Goal: Task Accomplishment & Management: Use online tool/utility

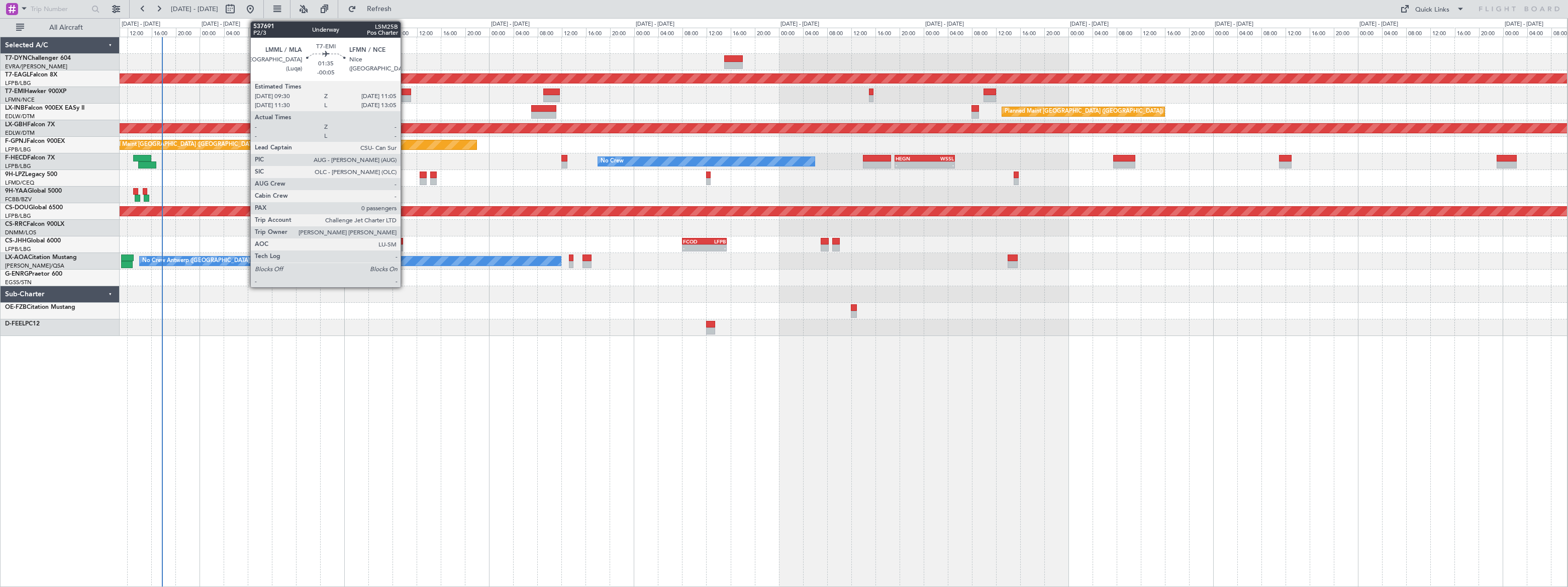
click at [405, 88] on div at bounding box center [407, 92] width 10 height 7
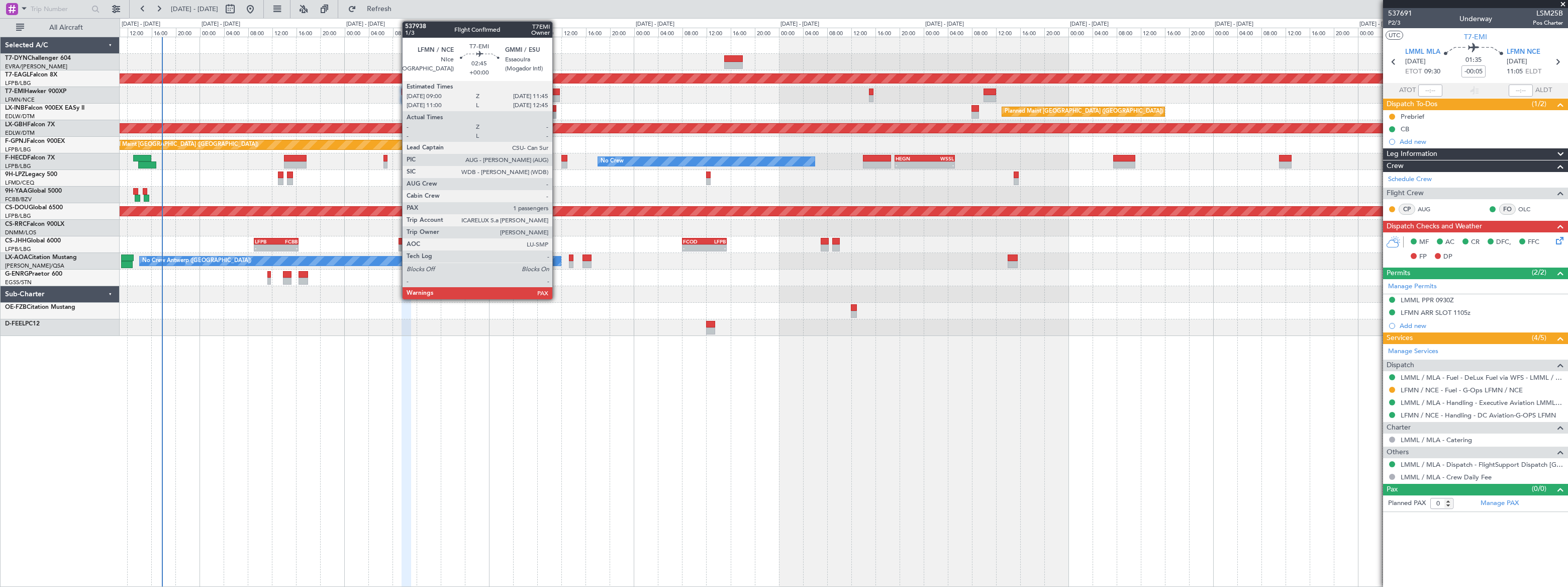
click at [557, 91] on div at bounding box center [552, 92] width 17 height 7
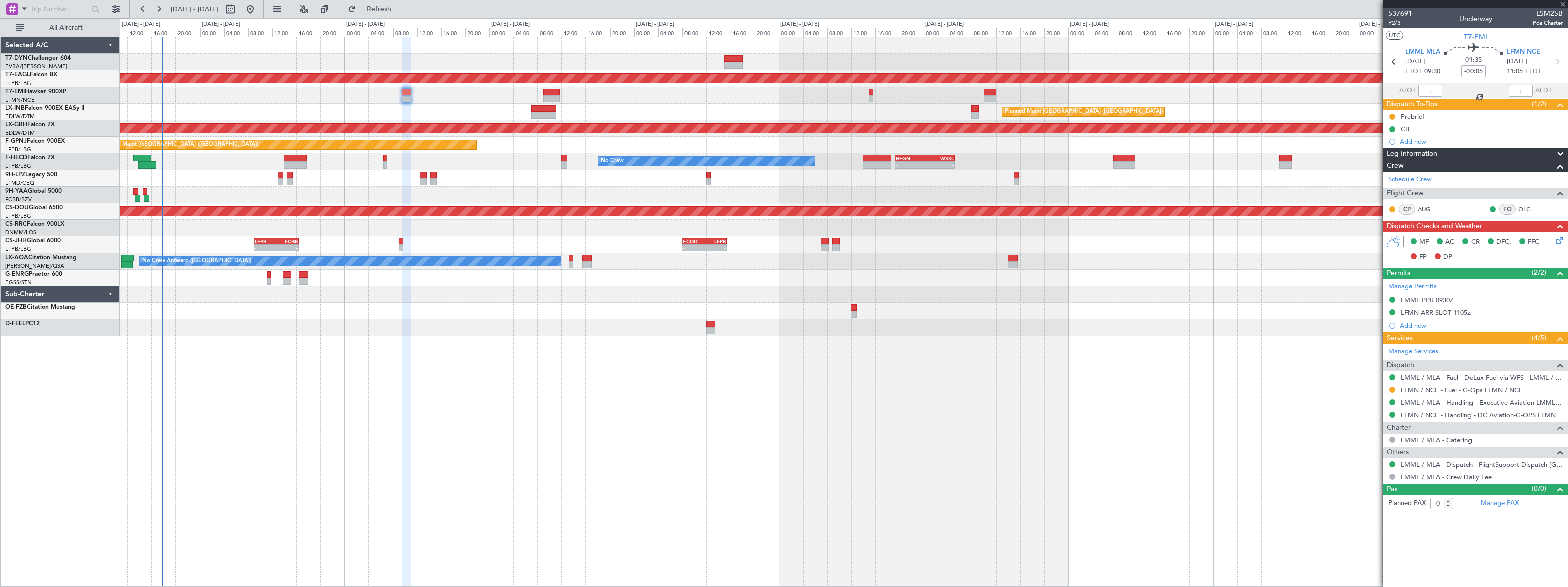
type input "1"
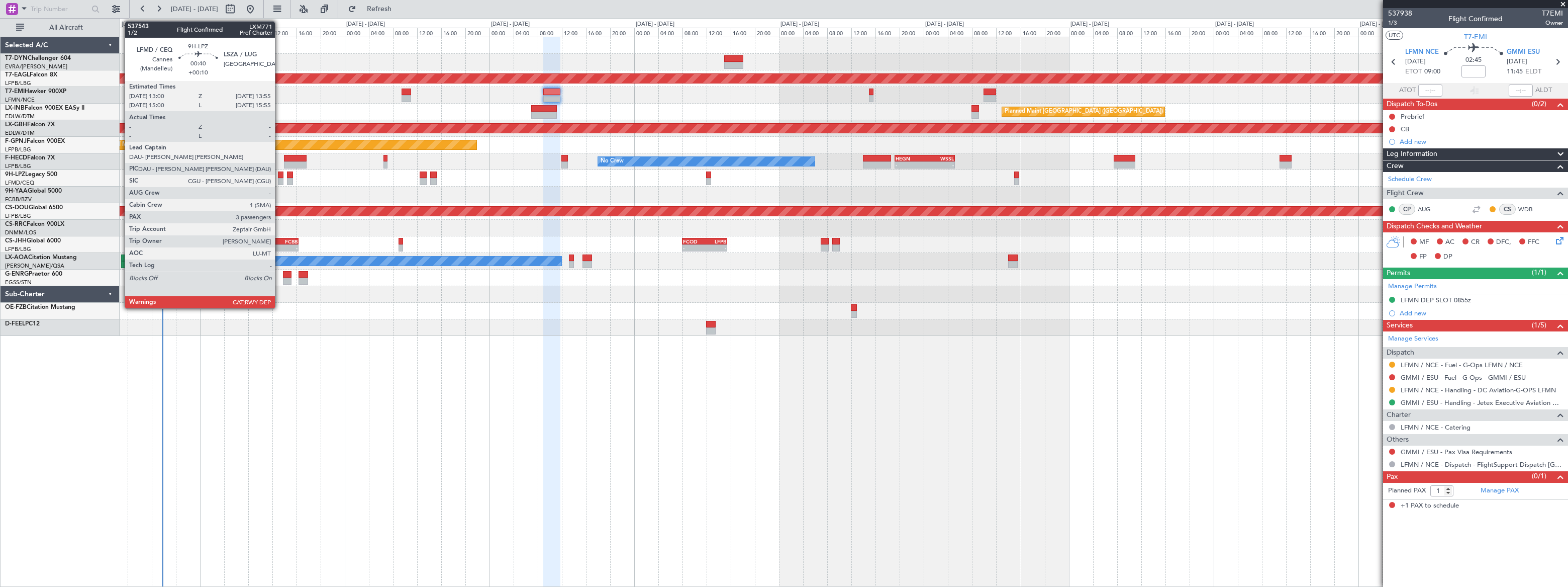
click at [279, 177] on div at bounding box center [281, 175] width 6 height 7
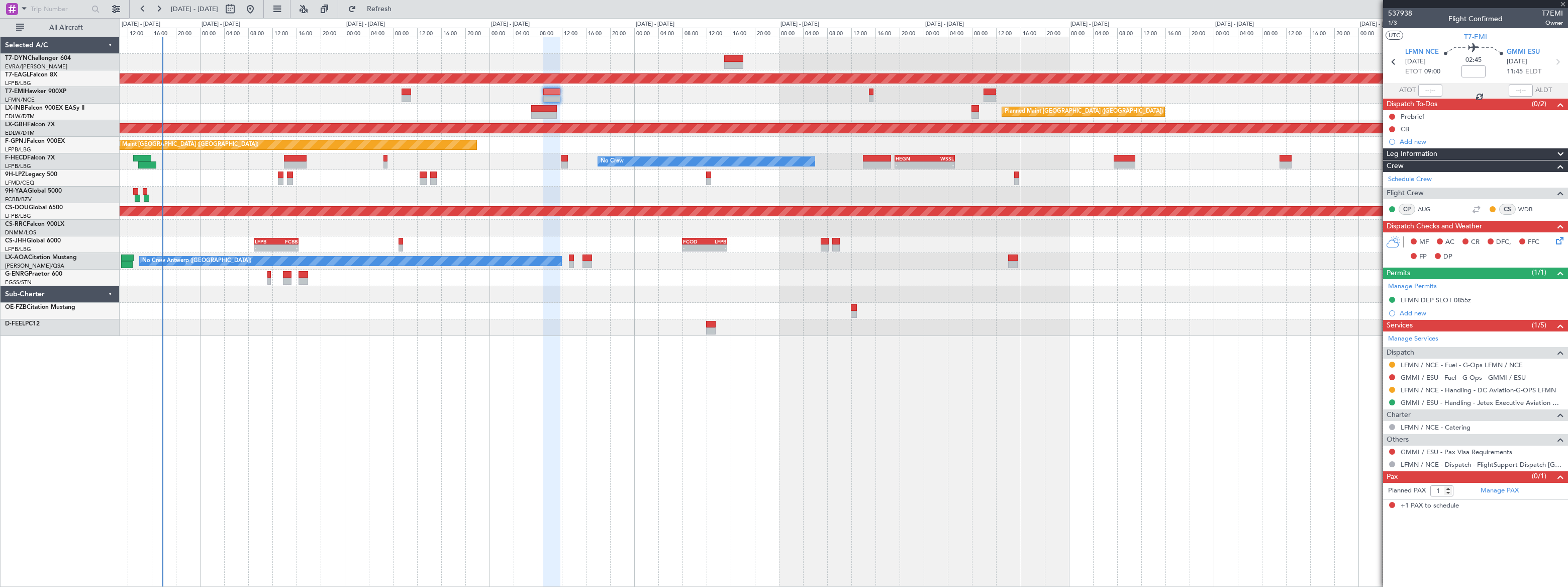
type input "+00:10"
type input "3"
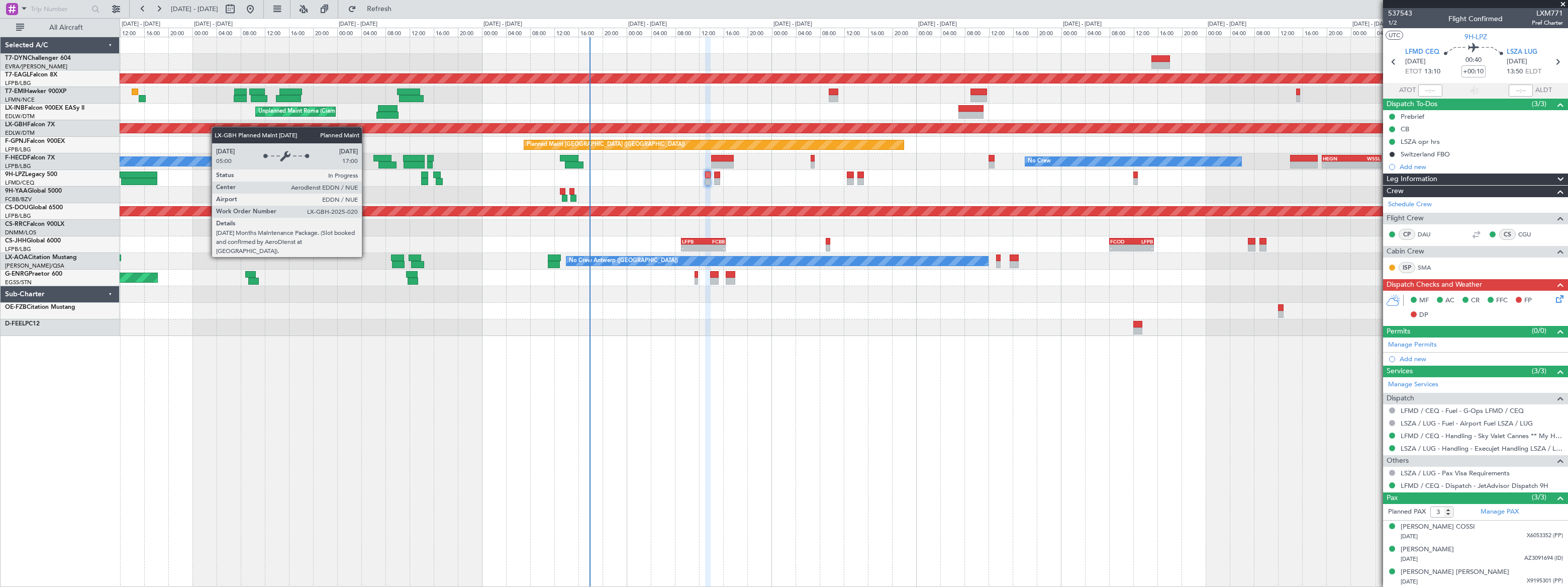
click at [673, 121] on div "Planned Maint Nurnberg" at bounding box center [844, 128] width 1447 height 16
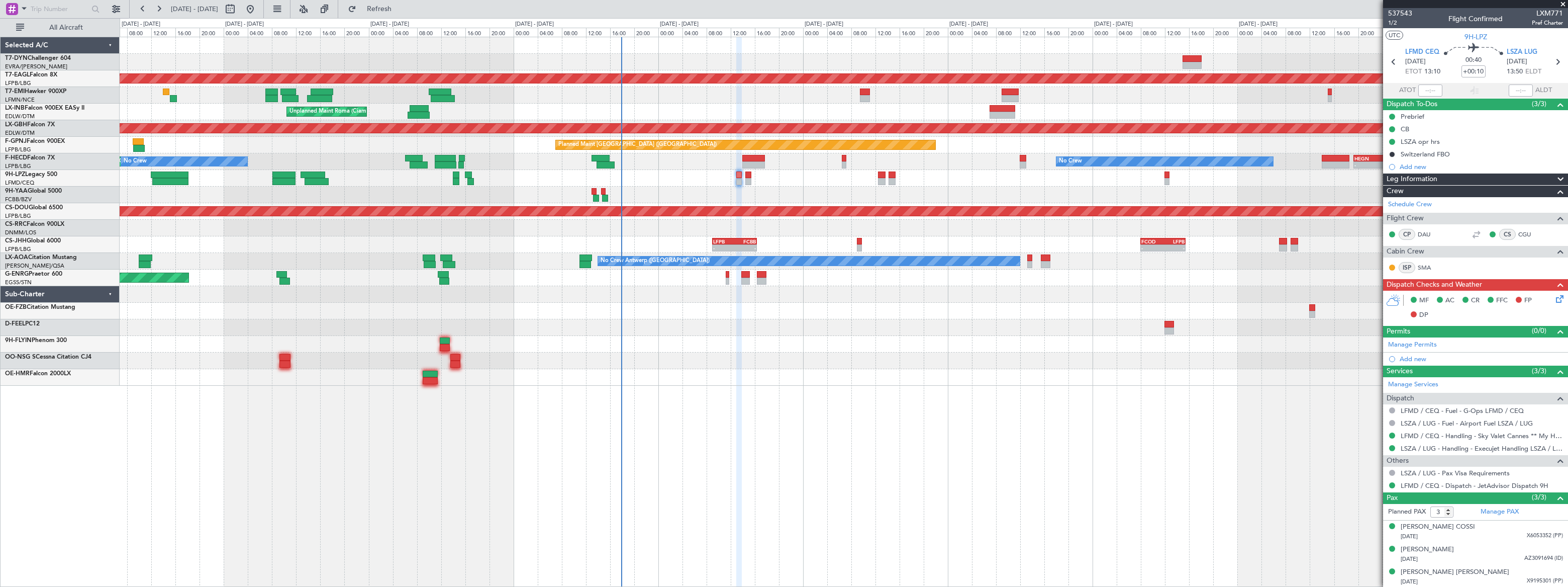
click at [528, 66] on div "Planned Maint Dubai (Al Maktoum Intl) Planned Maint [GEOGRAPHIC_DATA] ([GEOGRAP…" at bounding box center [844, 211] width 1448 height 348
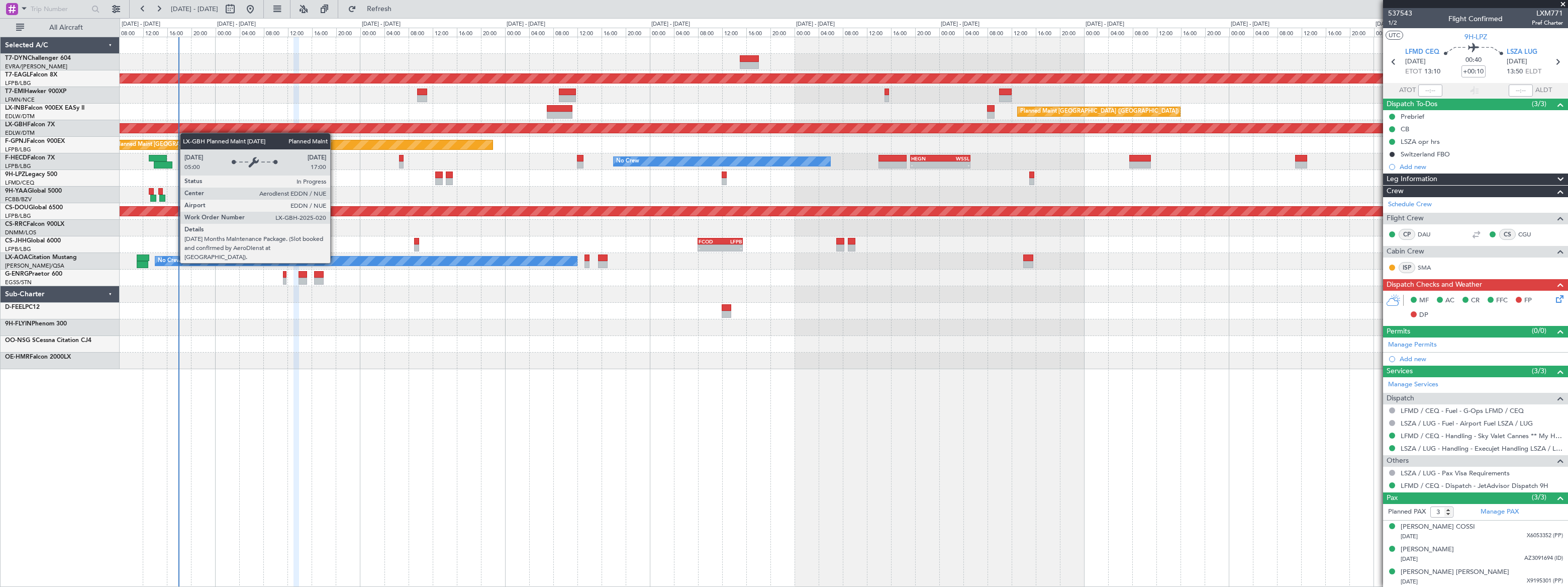
click at [181, 131] on div "Planned Maint Dubai (Al Maktoum Intl) Planned Maint [GEOGRAPHIC_DATA] ([GEOGRAP…" at bounding box center [844, 203] width 1447 height 332
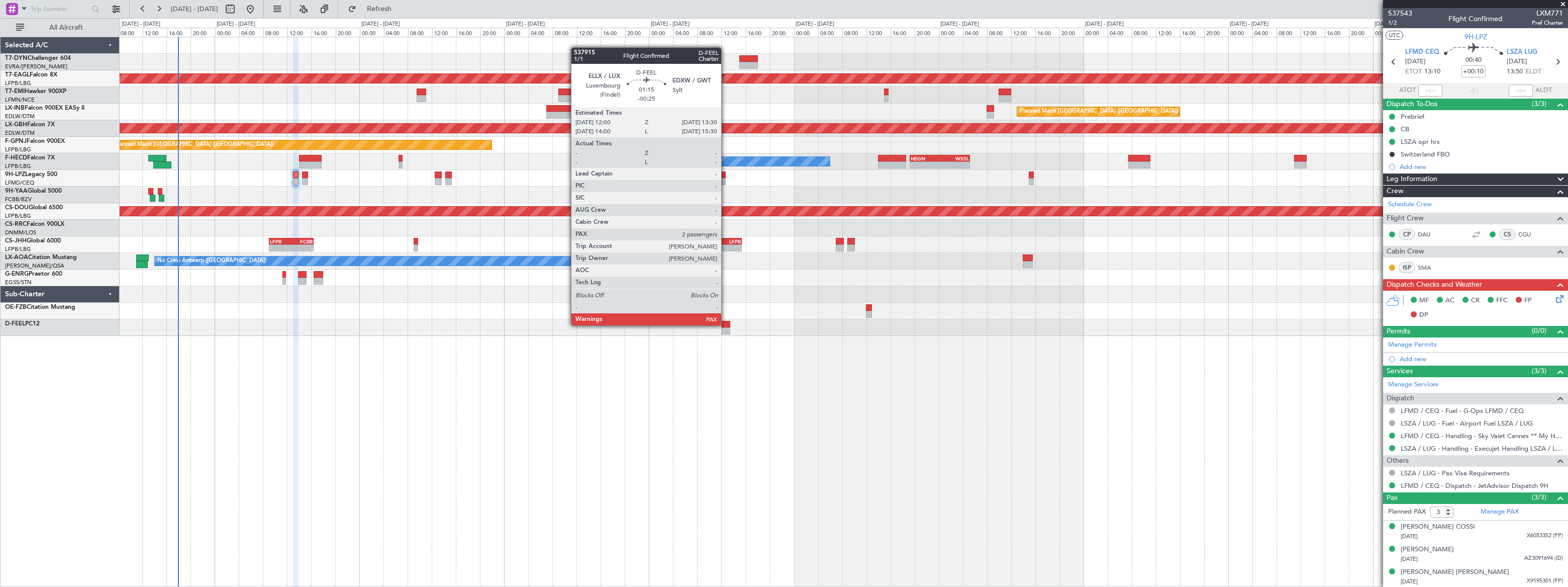
click at [726, 324] on div at bounding box center [726, 325] width 10 height 7
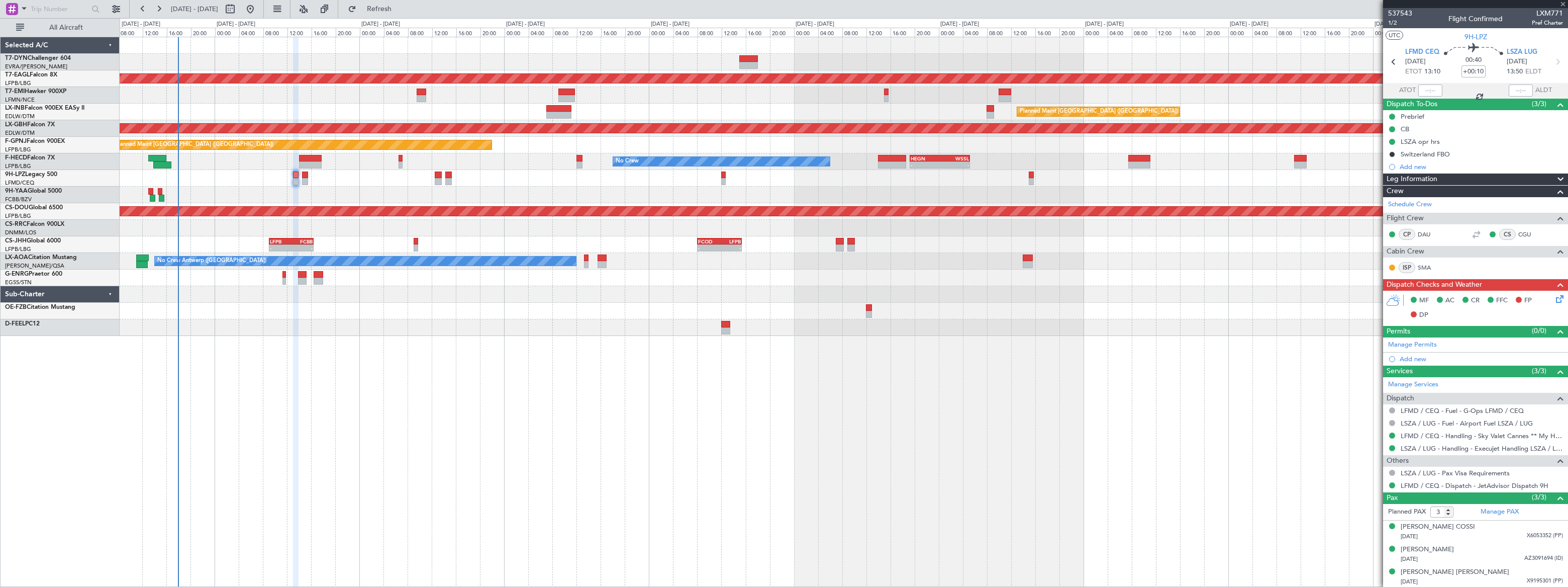
type input "-00:25"
type input "2"
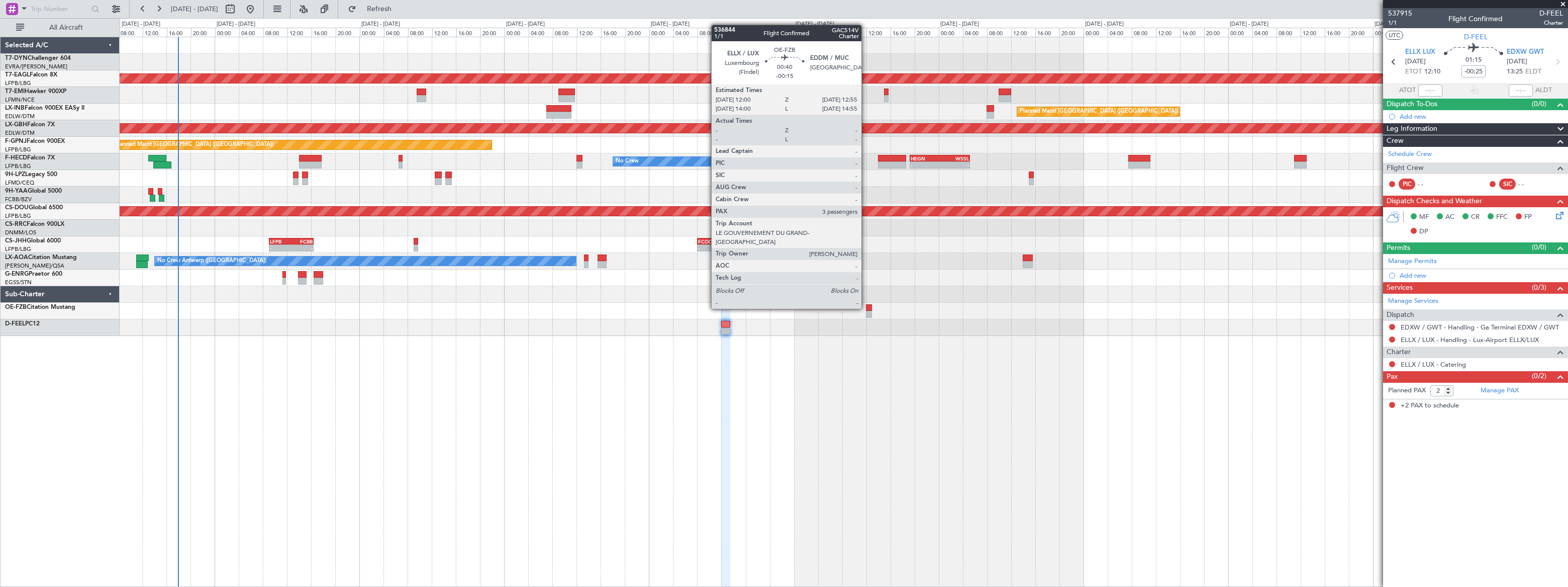
click at [866, 308] on div at bounding box center [869, 308] width 6 height 7
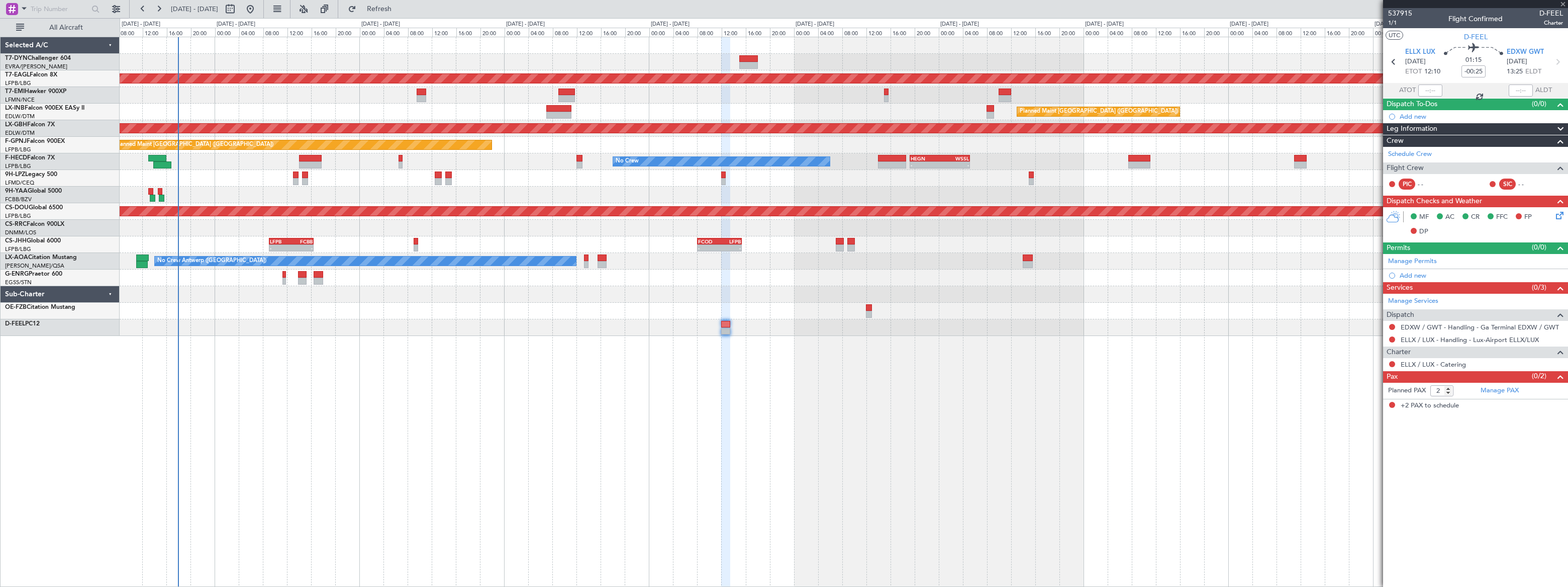
type input "-00:15"
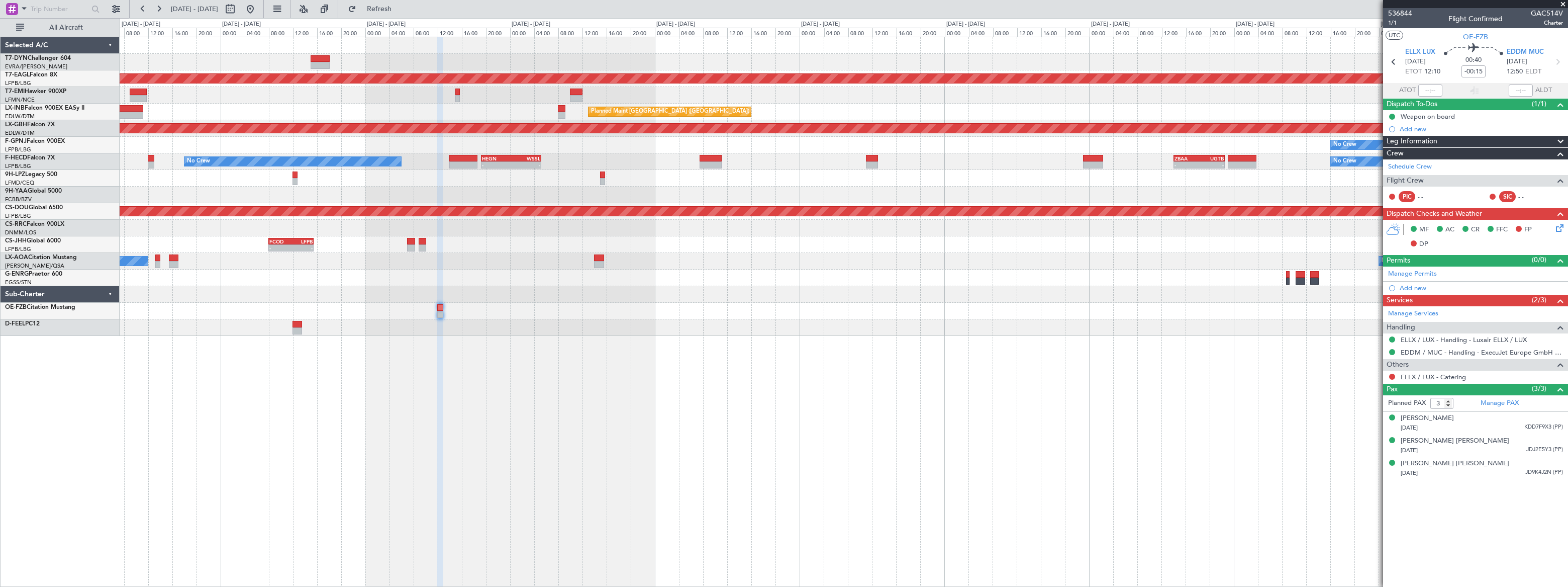
click at [480, 101] on div "Planned Maint Dubai (Al Maktoum Intl) No Crew Planned Maint [GEOGRAPHIC_DATA] (…" at bounding box center [844, 186] width 1447 height 298
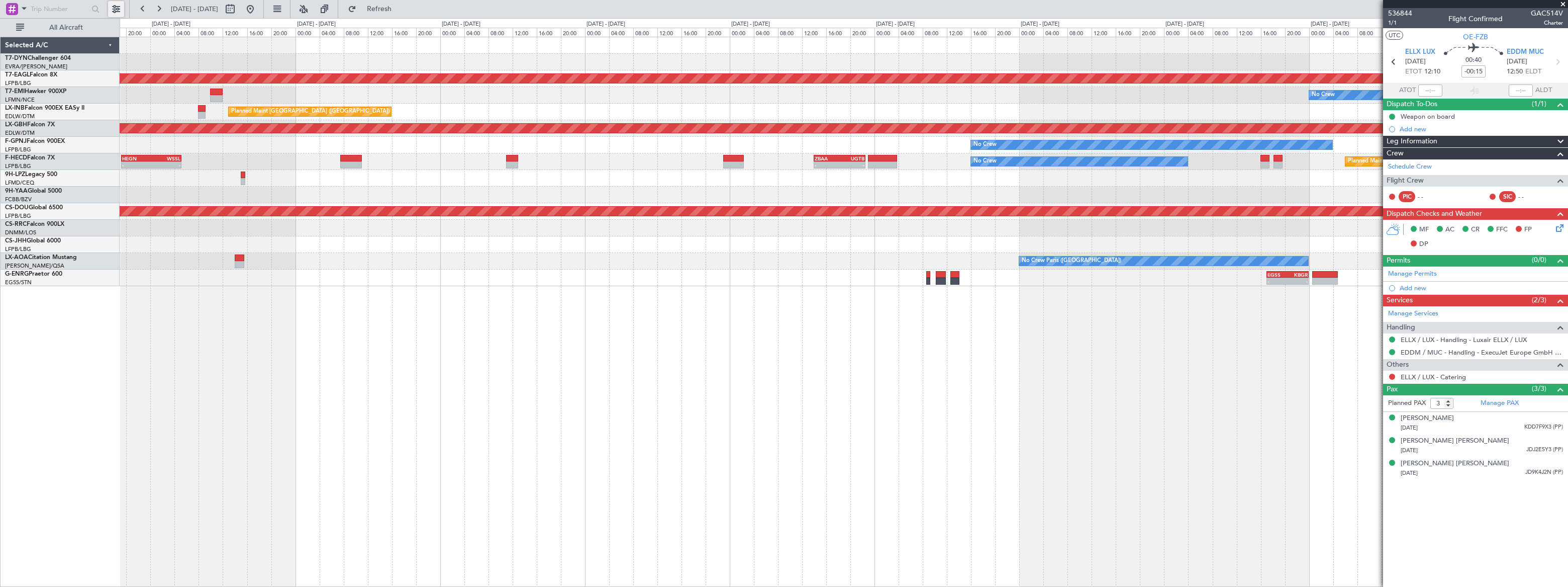
click at [121, 7] on button at bounding box center [116, 9] width 16 height 16
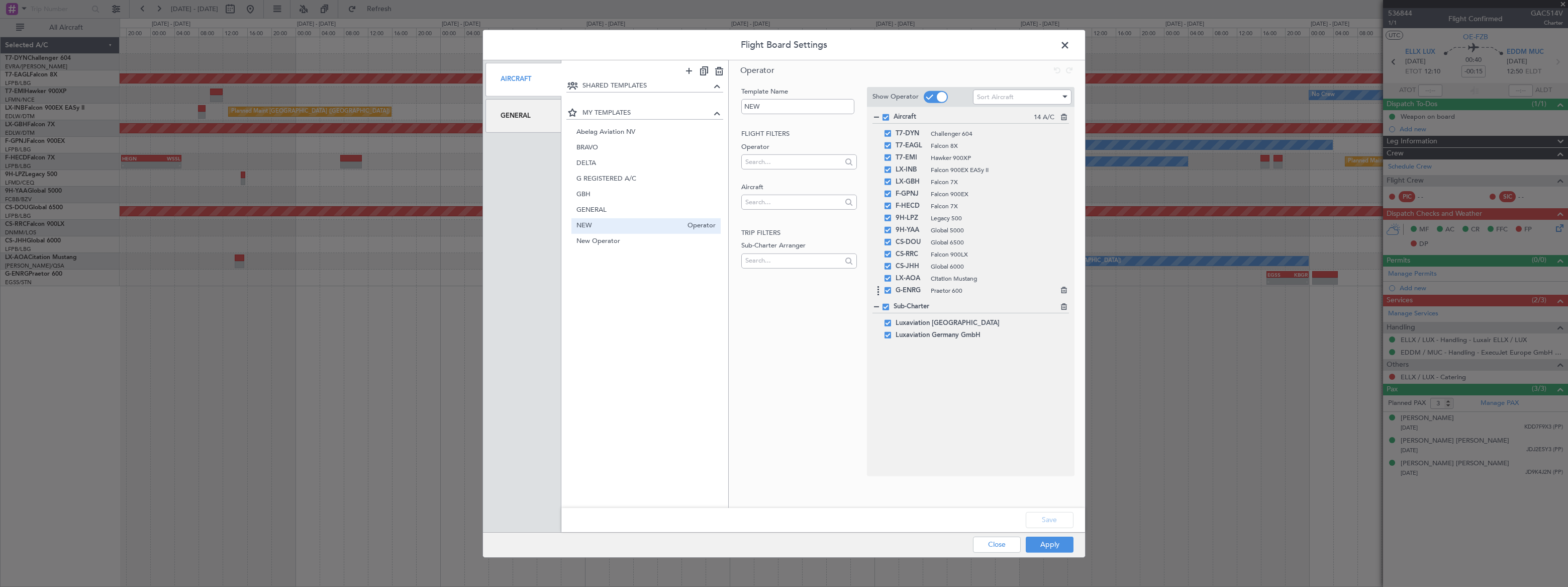
click at [1066, 290] on icon at bounding box center [1063, 288] width 7 height 7
click at [1055, 512] on button "Save" at bounding box center [1049, 520] width 47 height 16
click at [1049, 546] on button "Apply" at bounding box center [1049, 544] width 47 height 16
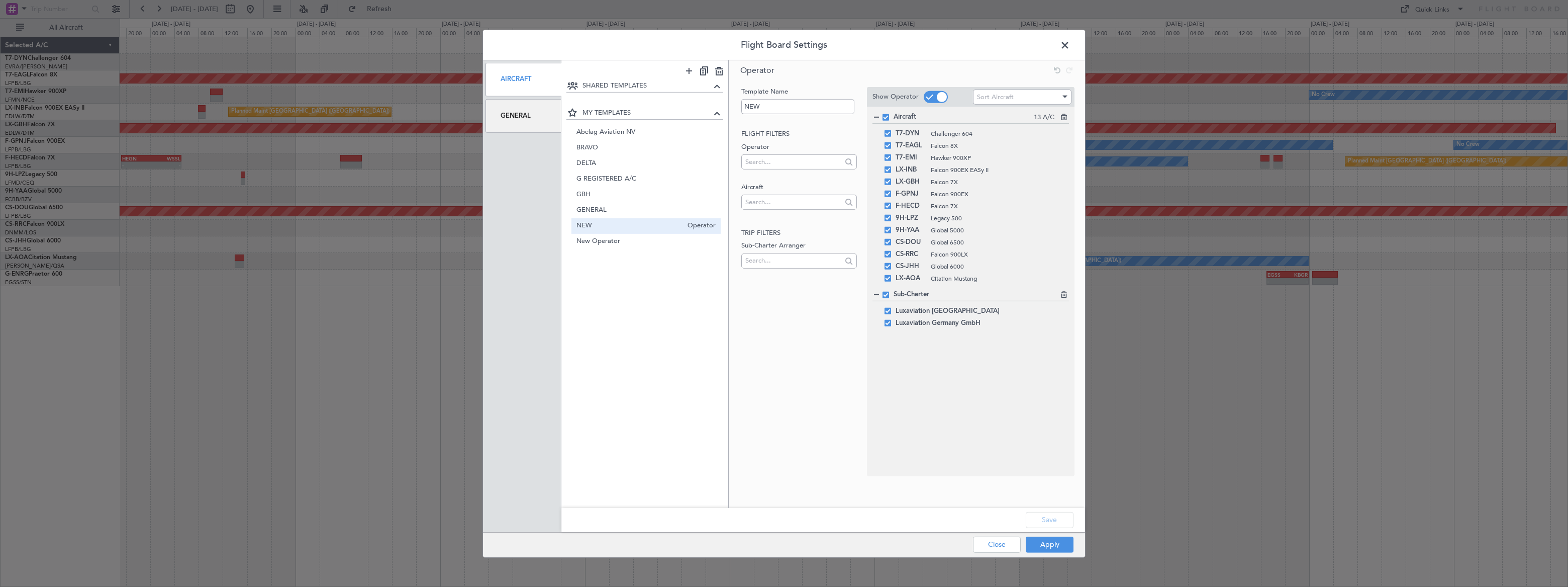
type input "0"
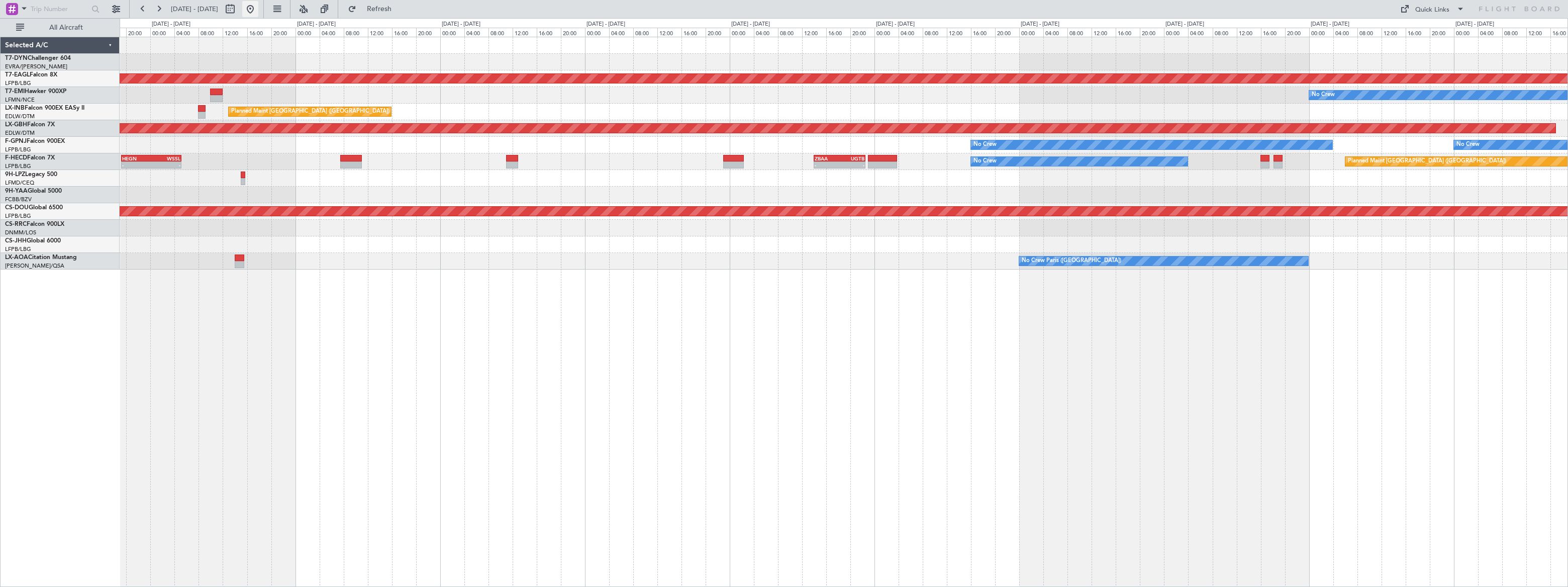
click at [258, 10] on button at bounding box center [250, 9] width 16 height 16
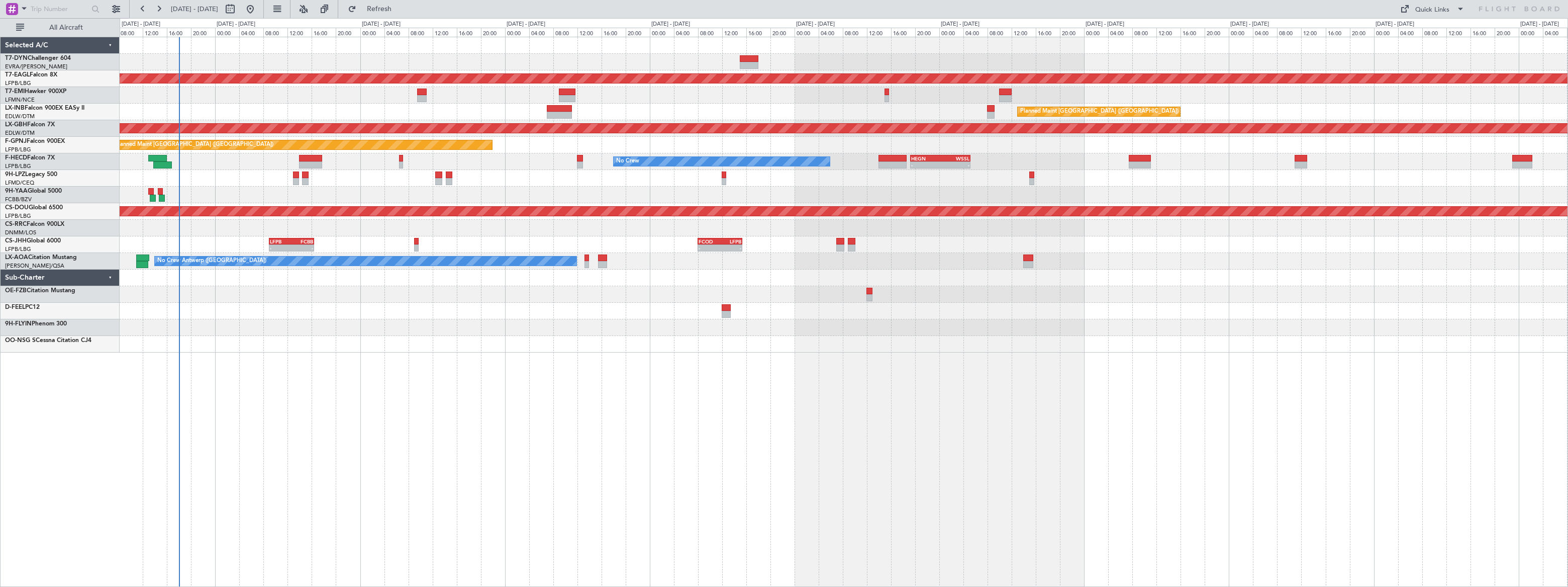
click at [447, 357] on div "Planned Maint Dubai (Al Maktoum Intl) Planned Maint [GEOGRAPHIC_DATA] ([GEOGRAP…" at bounding box center [844, 311] width 1448 height 550
